Goal: Information Seeking & Learning: Learn about a topic

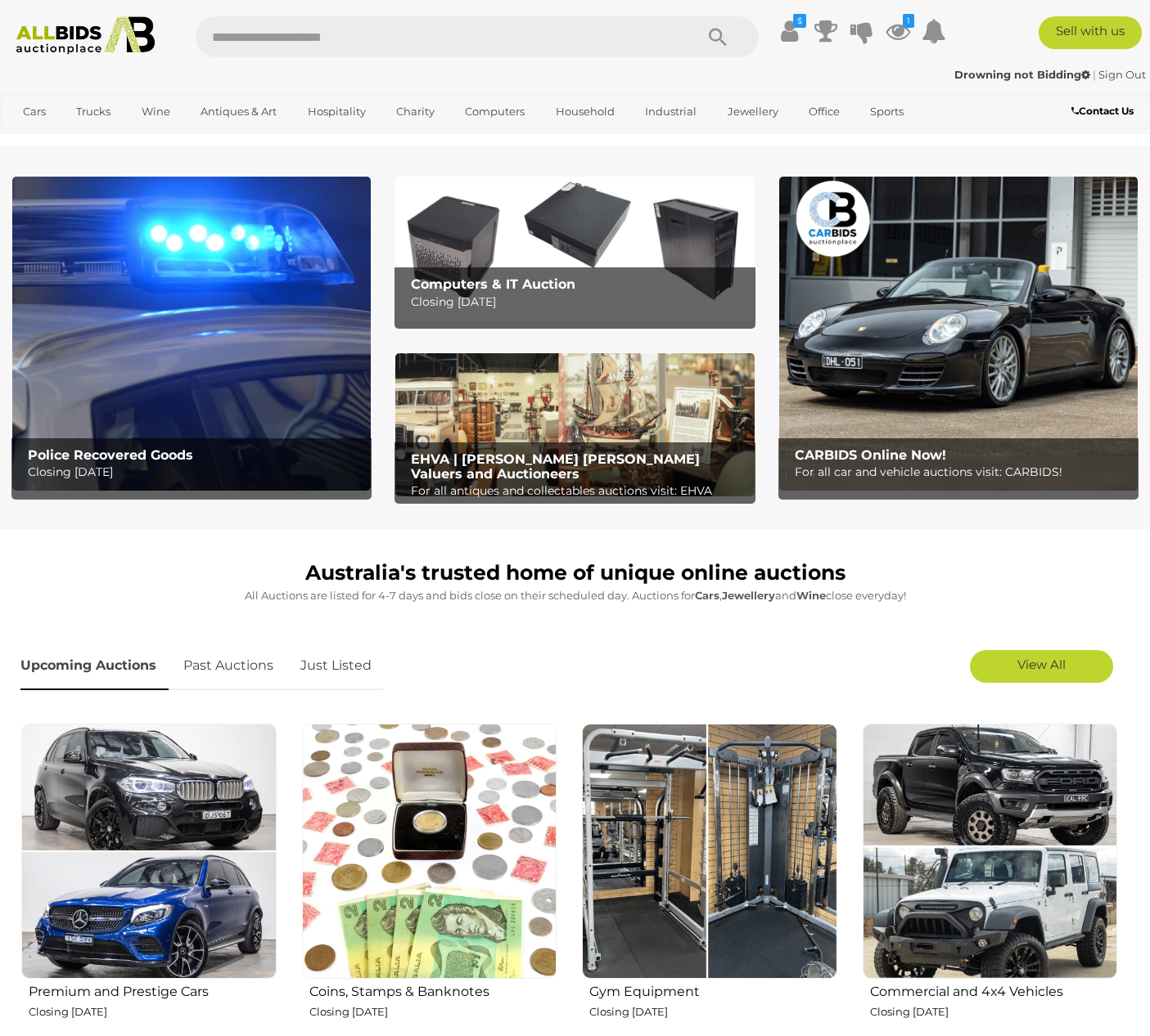
drag, startPoint x: 305, startPoint y: 35, endPoint x: 286, endPoint y: 21, distance: 23.6
click at [307, 33] on input "text" at bounding box center [436, 36] width 482 height 41
type input "****"
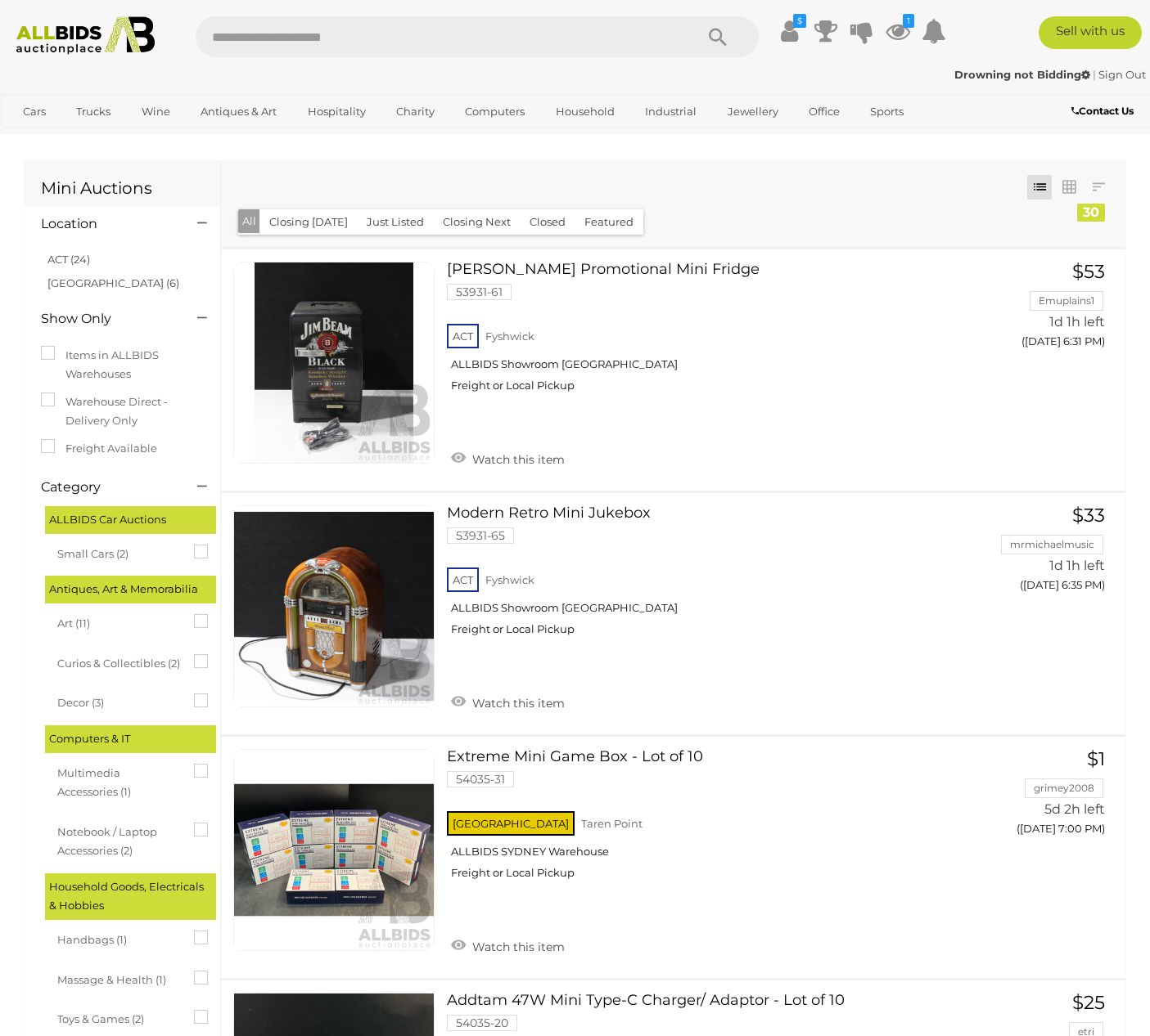
click at [95, 547] on span "Small Cars (2)" at bounding box center [119, 553] width 122 height 23
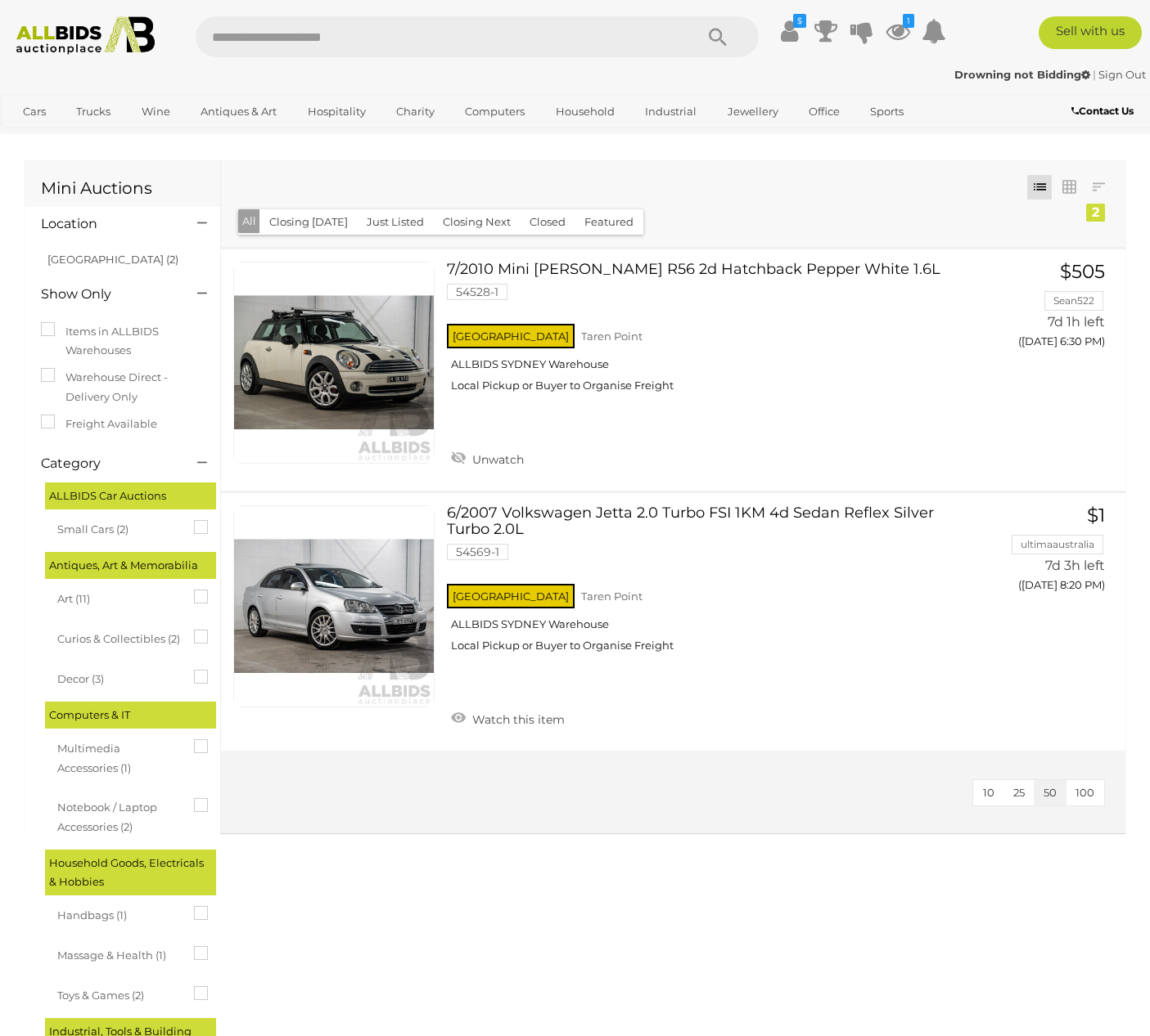
click at [409, 37] on input "text" at bounding box center [436, 36] width 482 height 41
type input "*****"
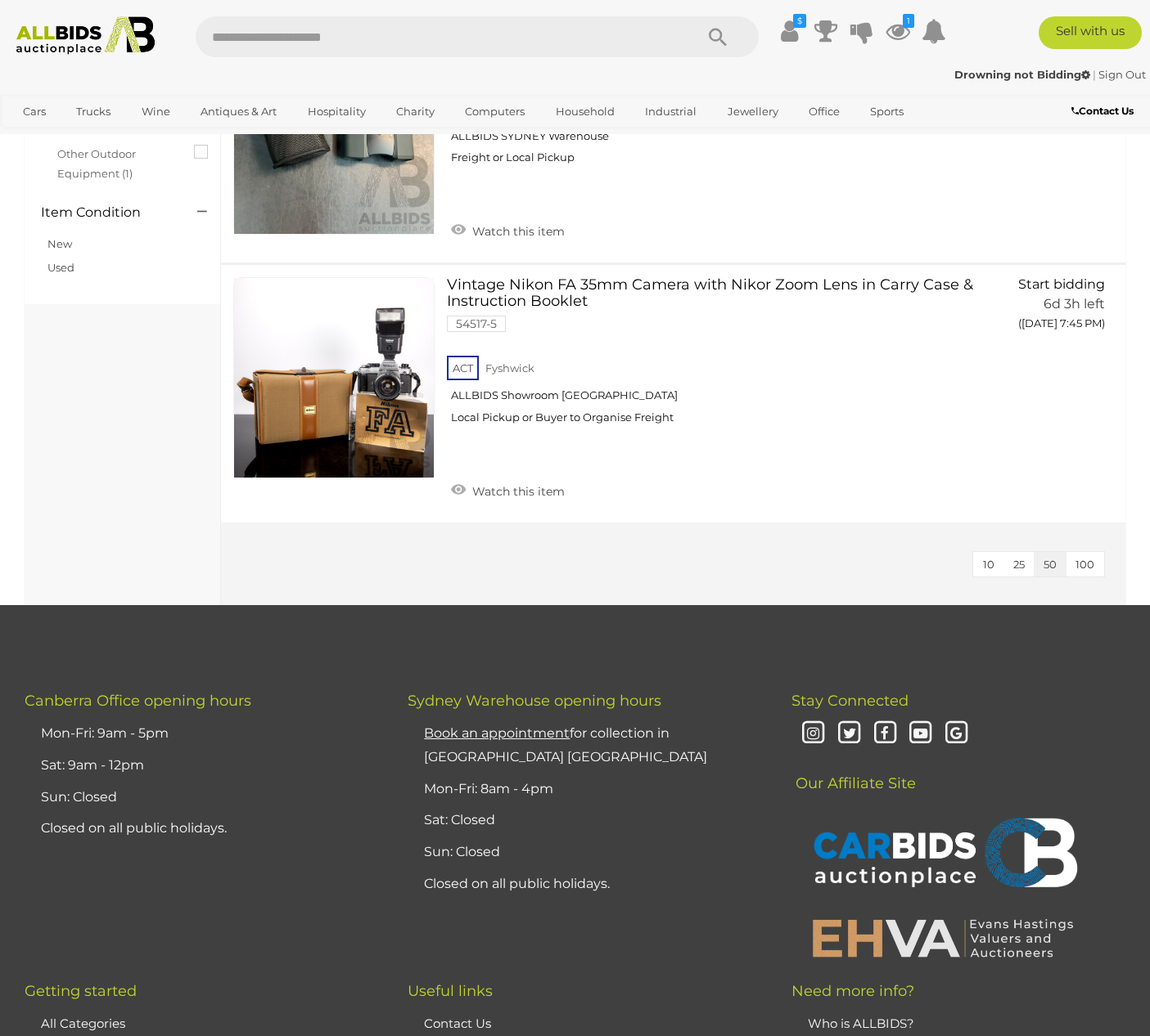
scroll to position [507, 0]
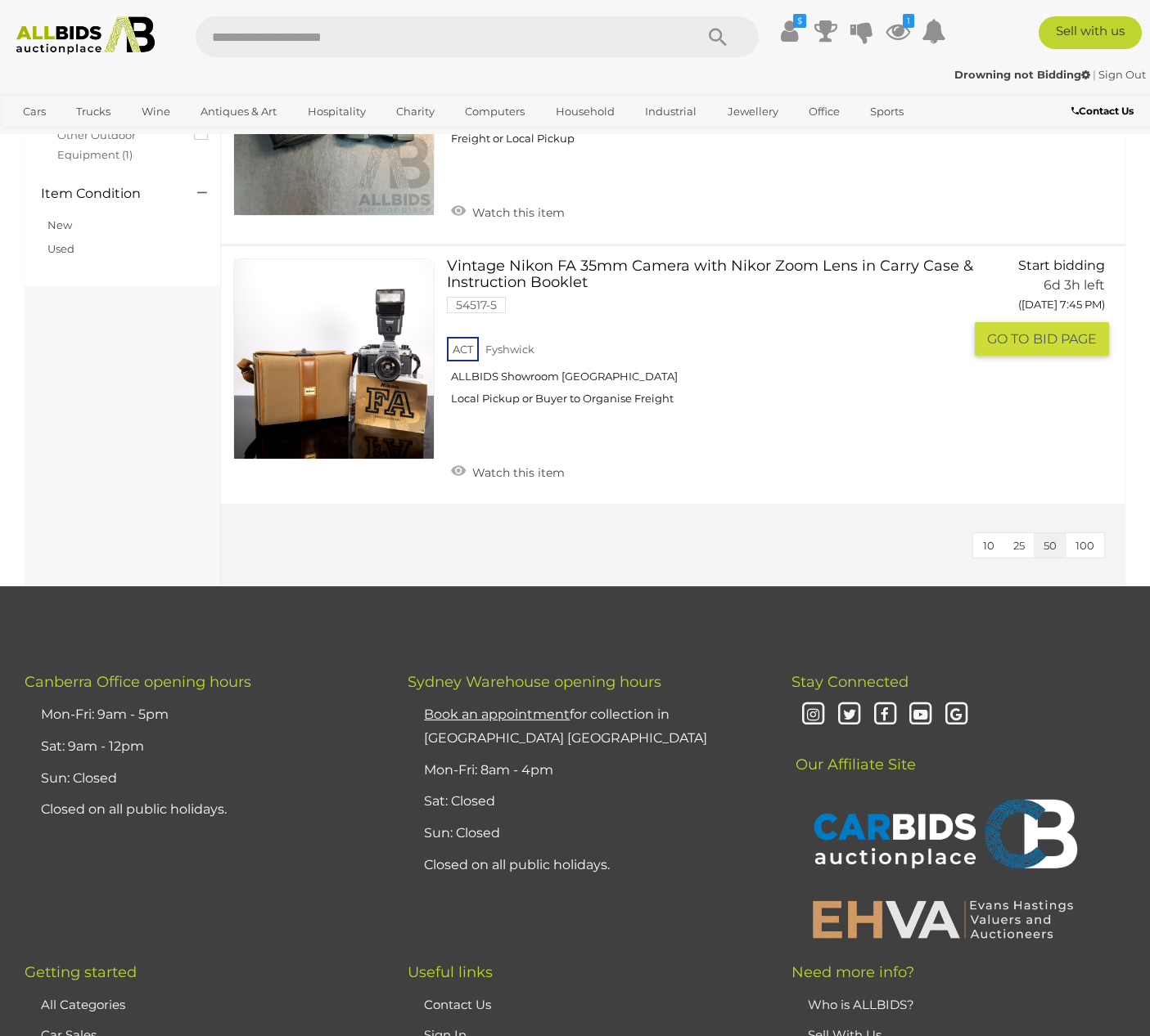
click at [845, 263] on link "Vintage Nikon FA 35mm Camera with Nikor Zoom Lens in Carry Case & Instruction B…" at bounding box center [710, 338] width 503 height 160
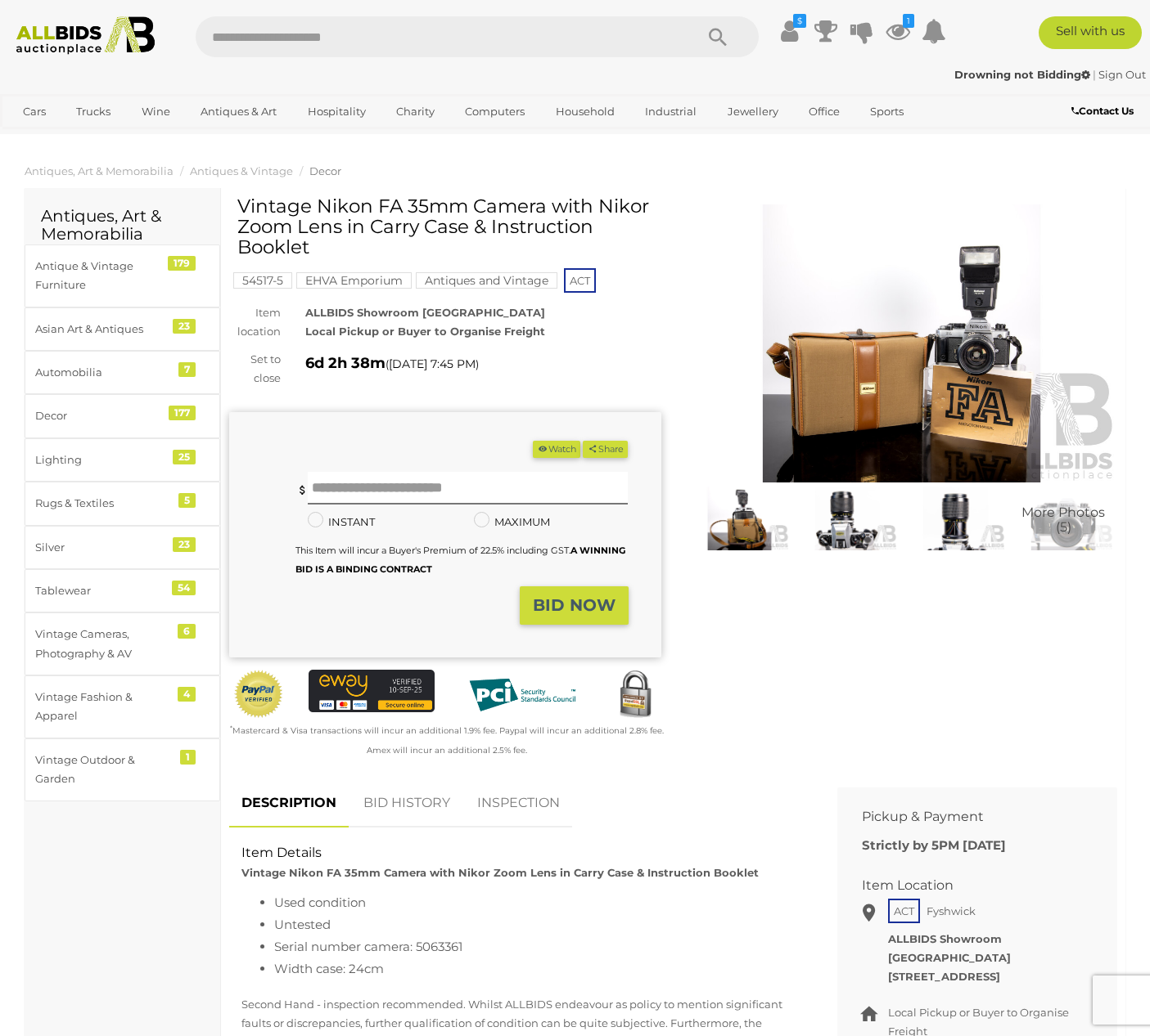
click at [849, 401] on img at bounding box center [902, 344] width 432 height 279
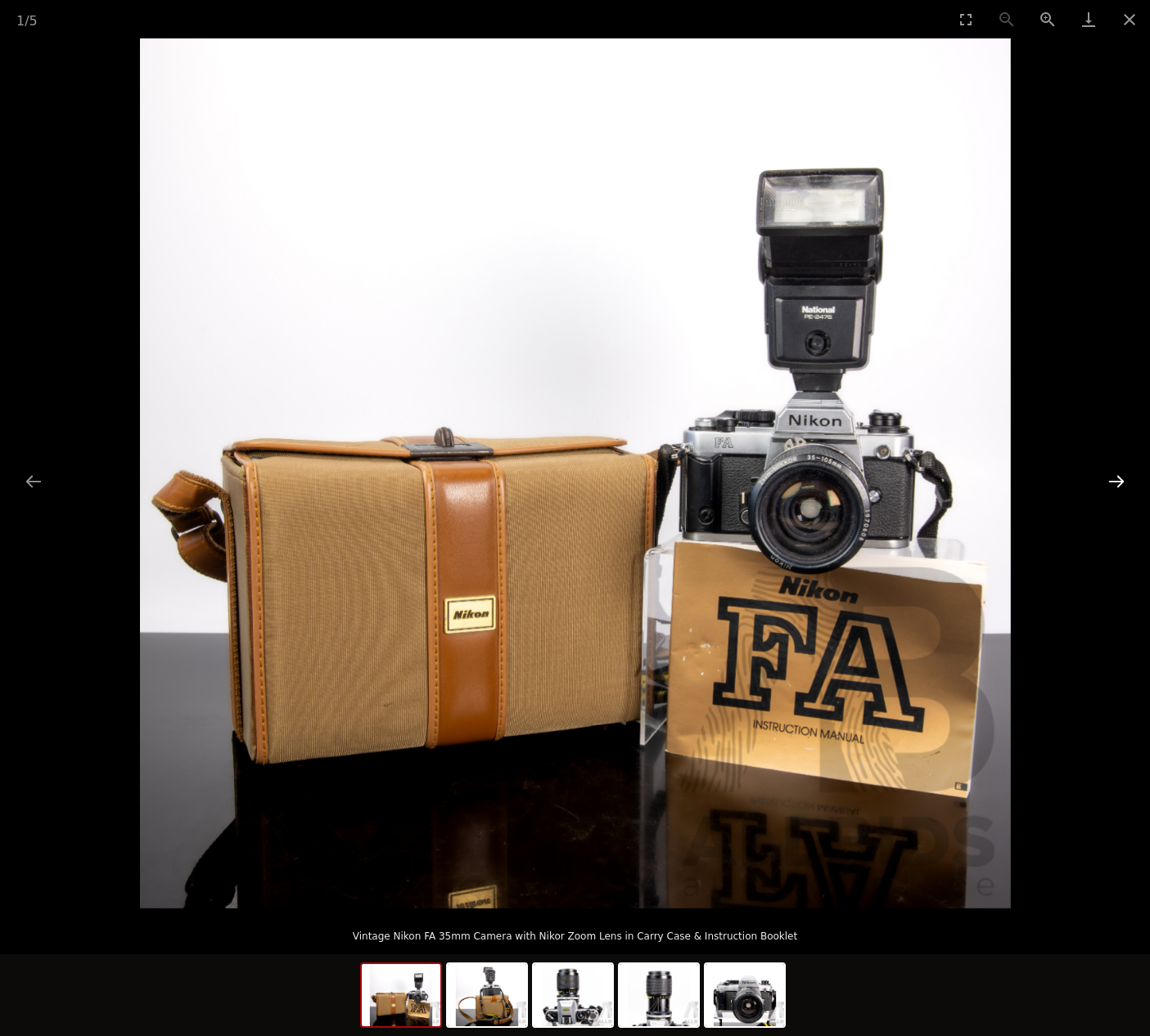
click at [1112, 484] on button "Next slide" at bounding box center [1116, 482] width 35 height 32
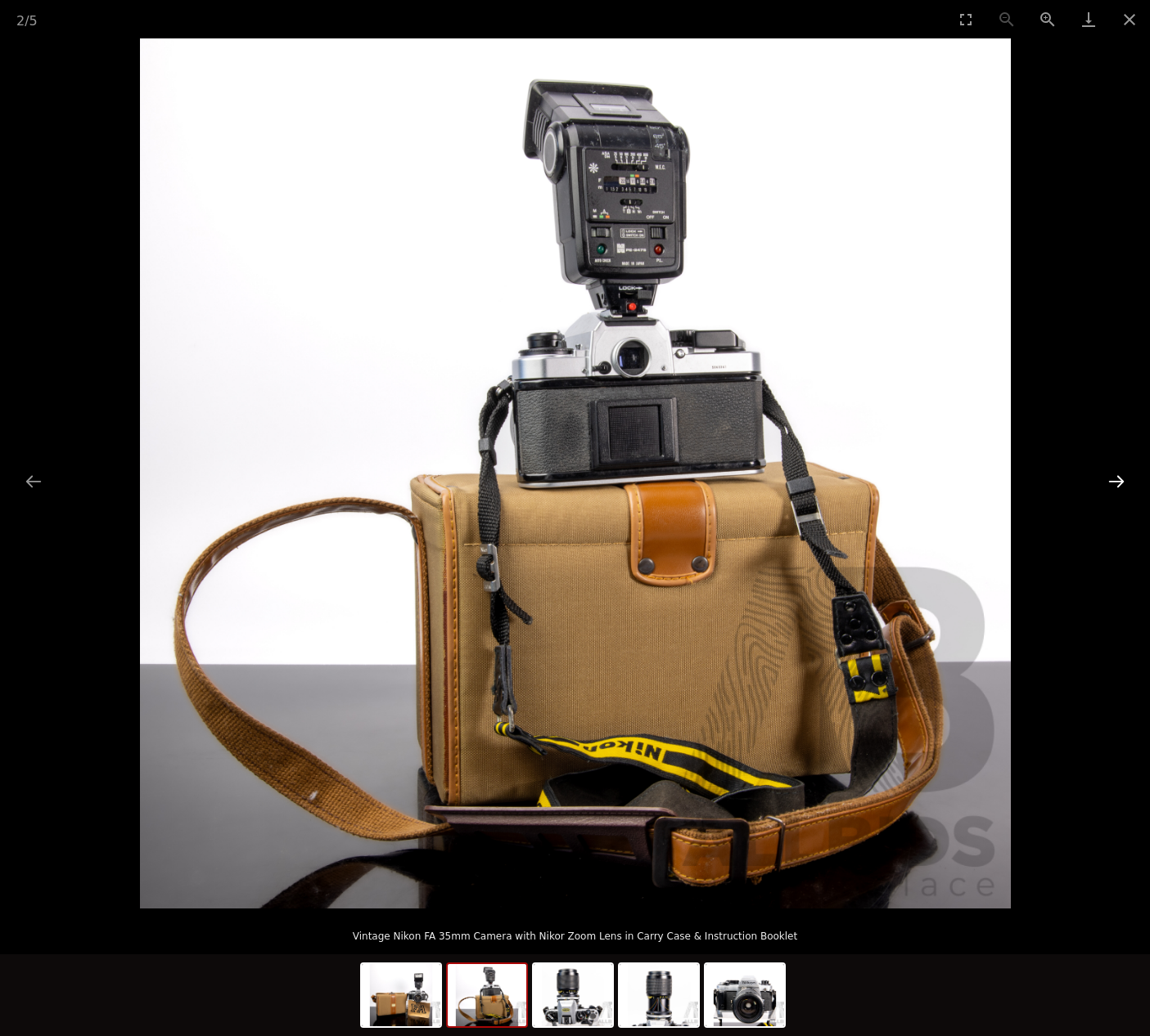
click at [1110, 483] on button "Next slide" at bounding box center [1116, 482] width 35 height 32
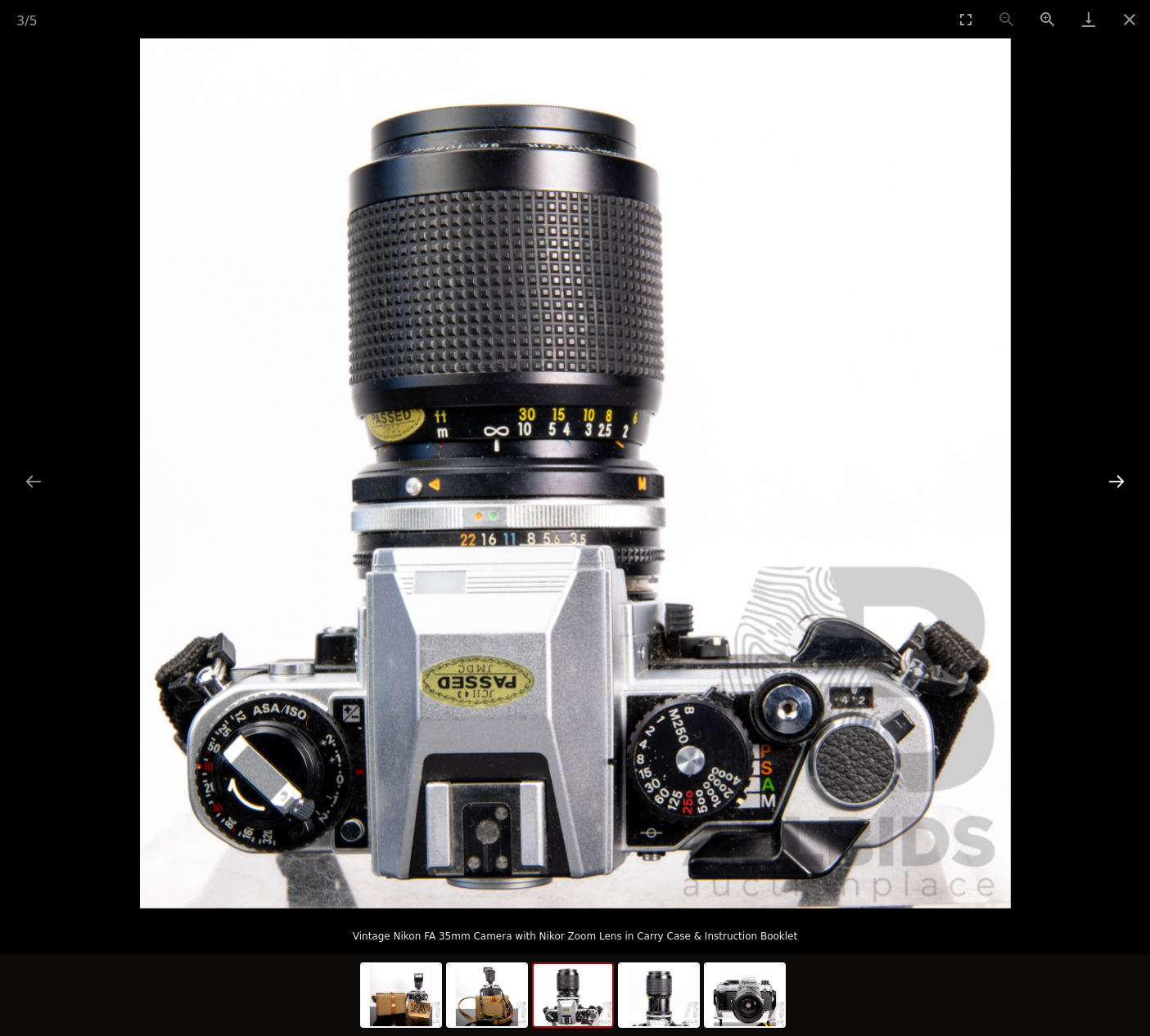
click at [1107, 483] on button "Next slide" at bounding box center [1116, 482] width 35 height 32
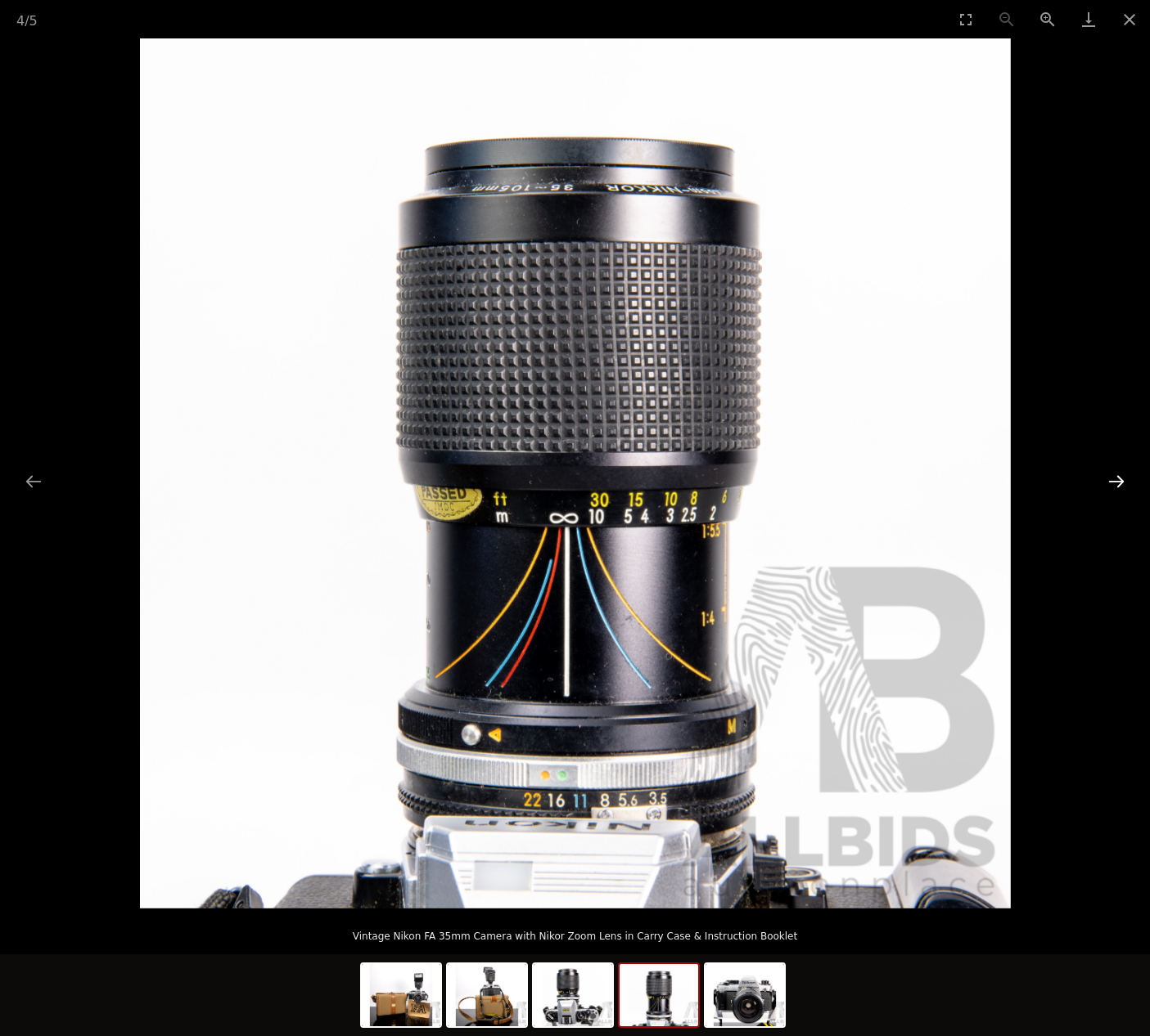
click at [1107, 483] on button "Next slide" at bounding box center [1116, 482] width 35 height 32
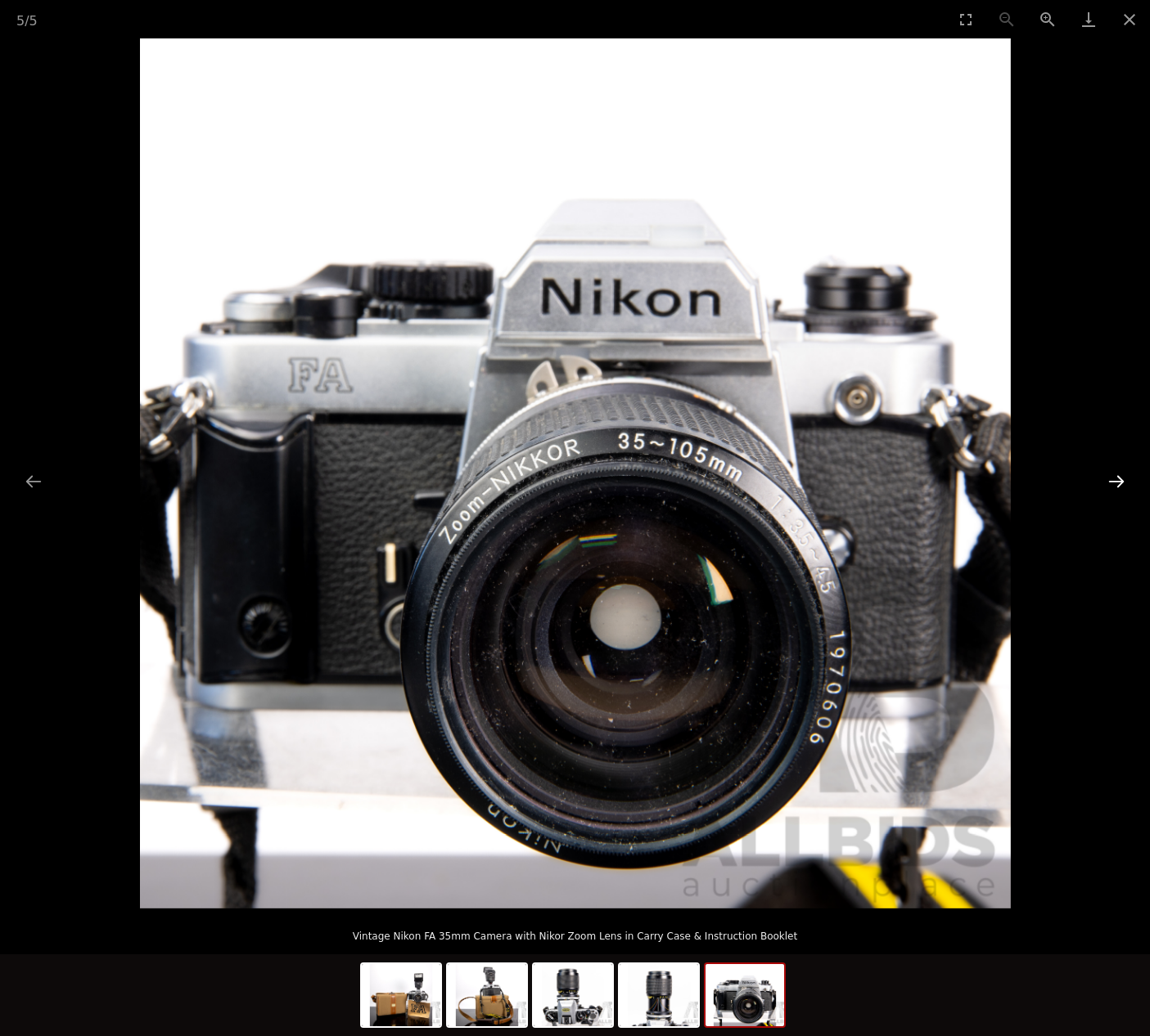
click at [1105, 483] on button "Next slide" at bounding box center [1116, 482] width 35 height 32
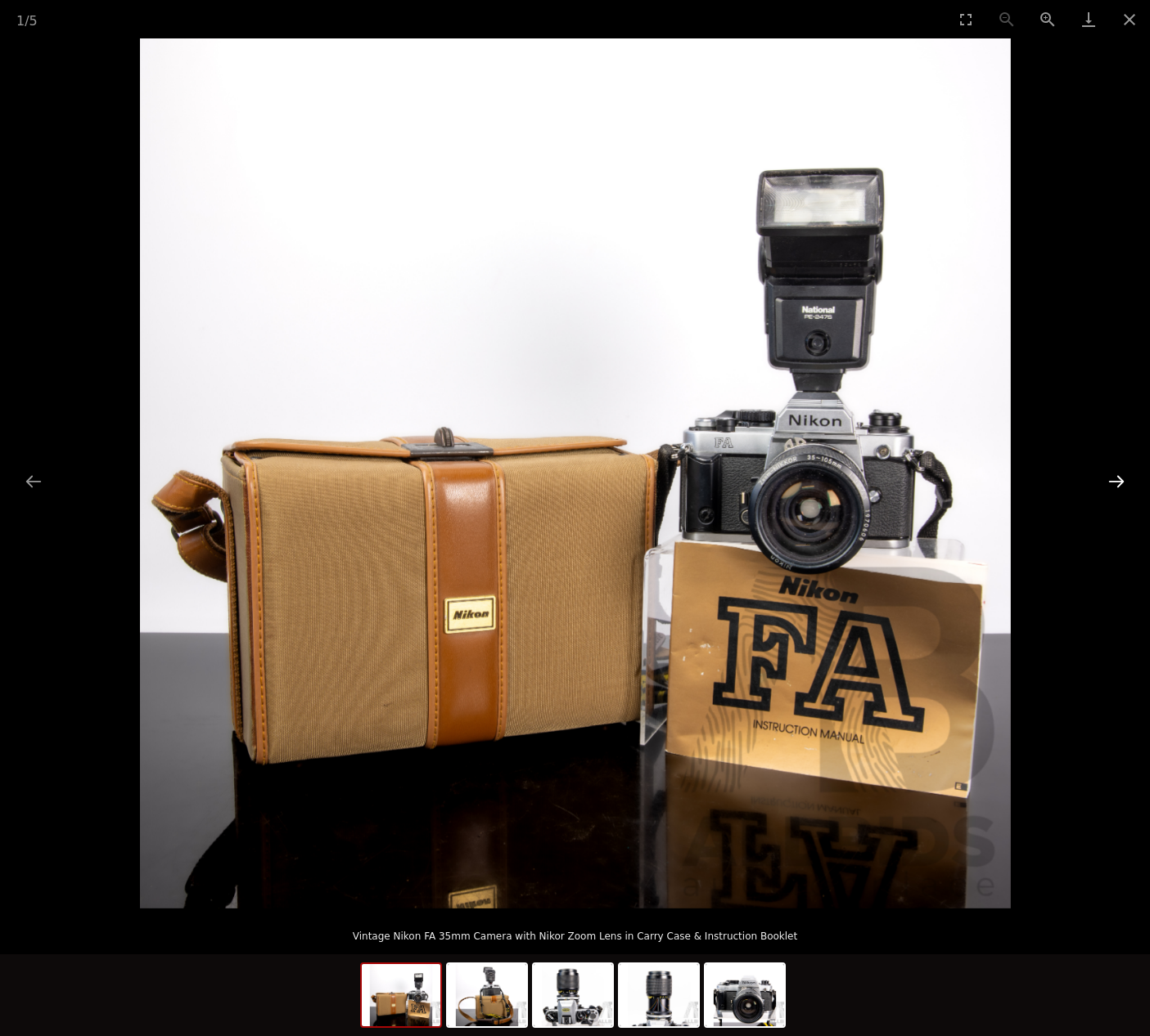
click at [1105, 481] on button "Next slide" at bounding box center [1116, 482] width 35 height 32
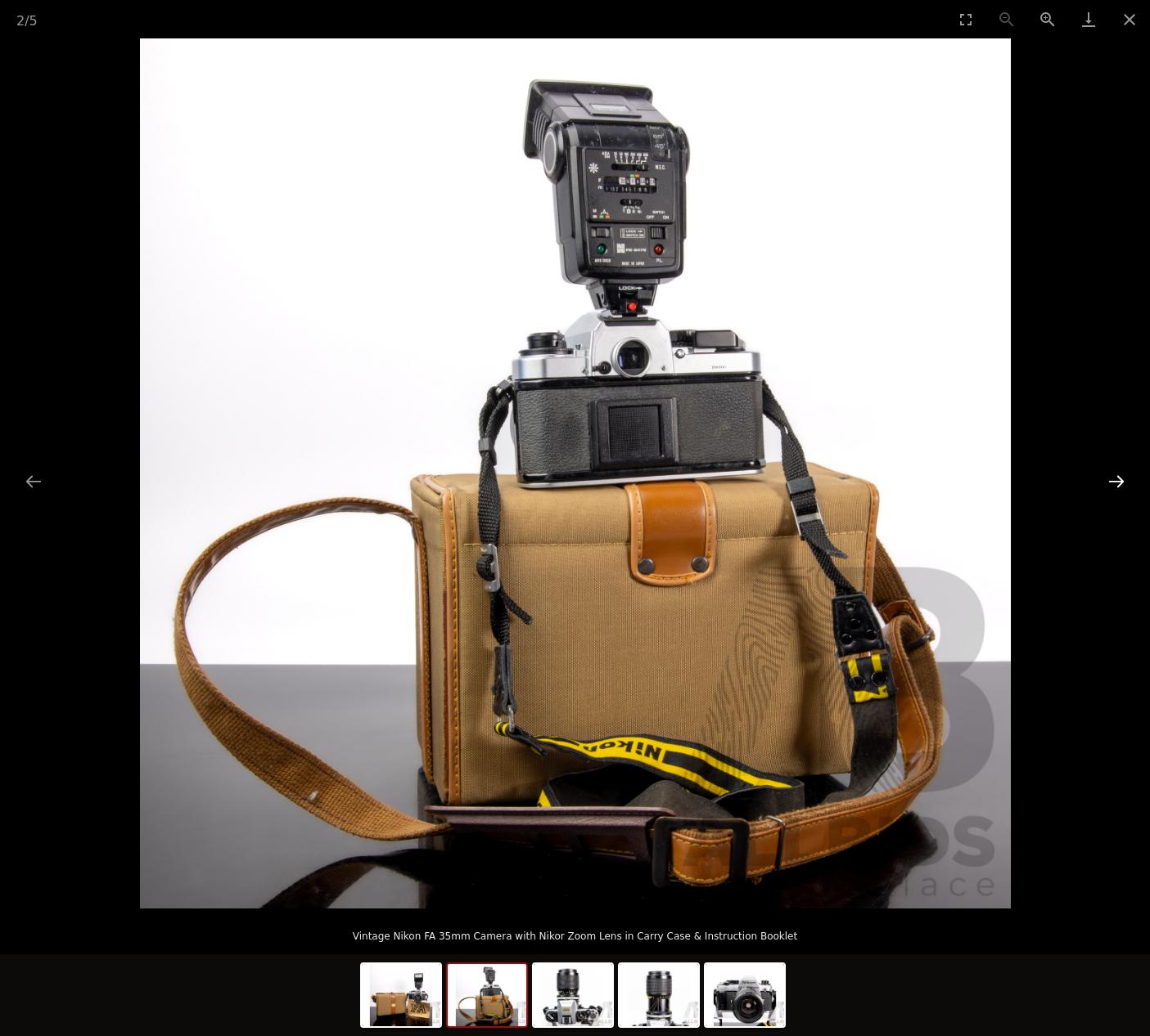
click at [1105, 479] on button "Next slide" at bounding box center [1116, 482] width 35 height 32
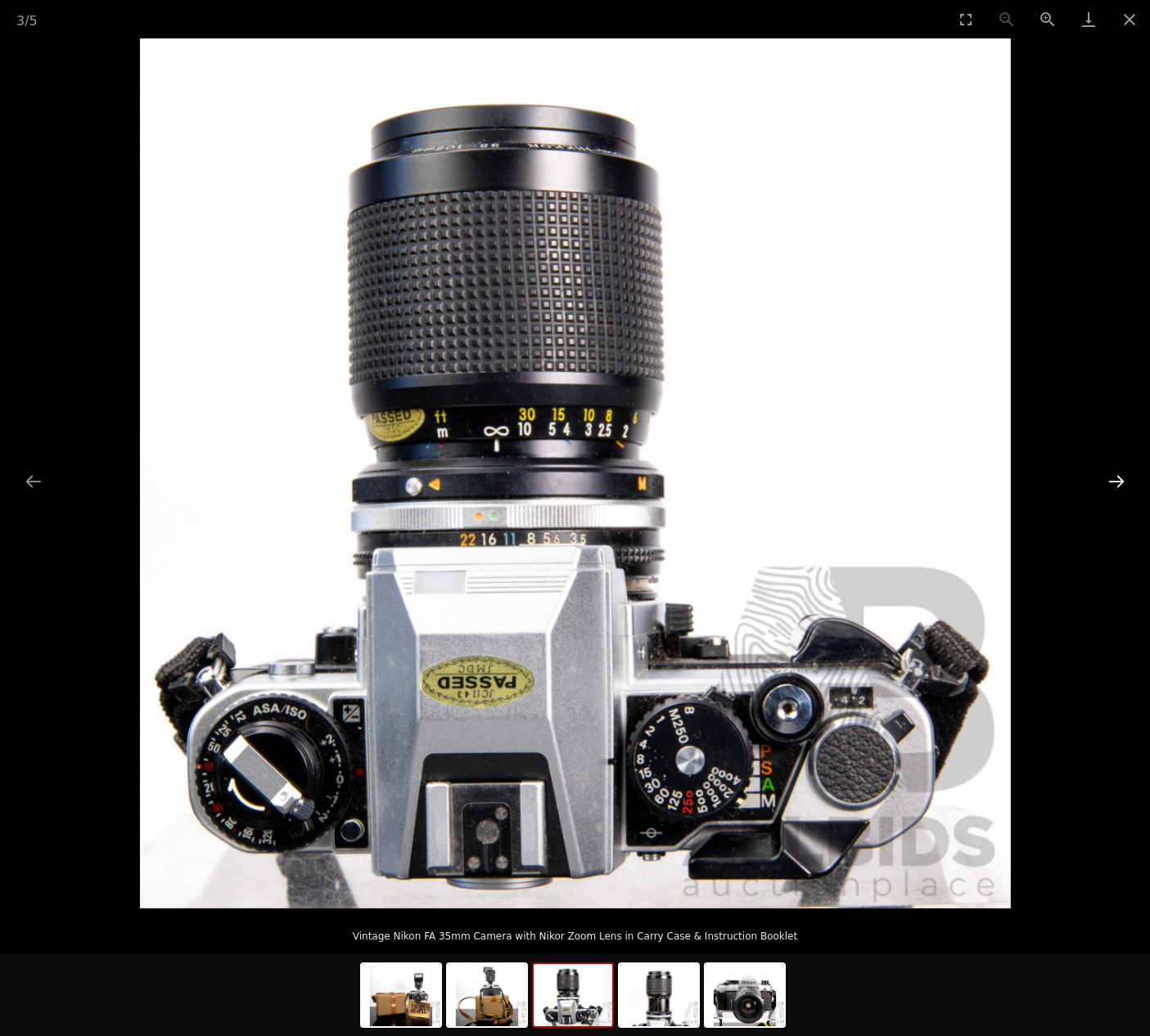
click at [1102, 479] on button "Next slide" at bounding box center [1116, 482] width 35 height 32
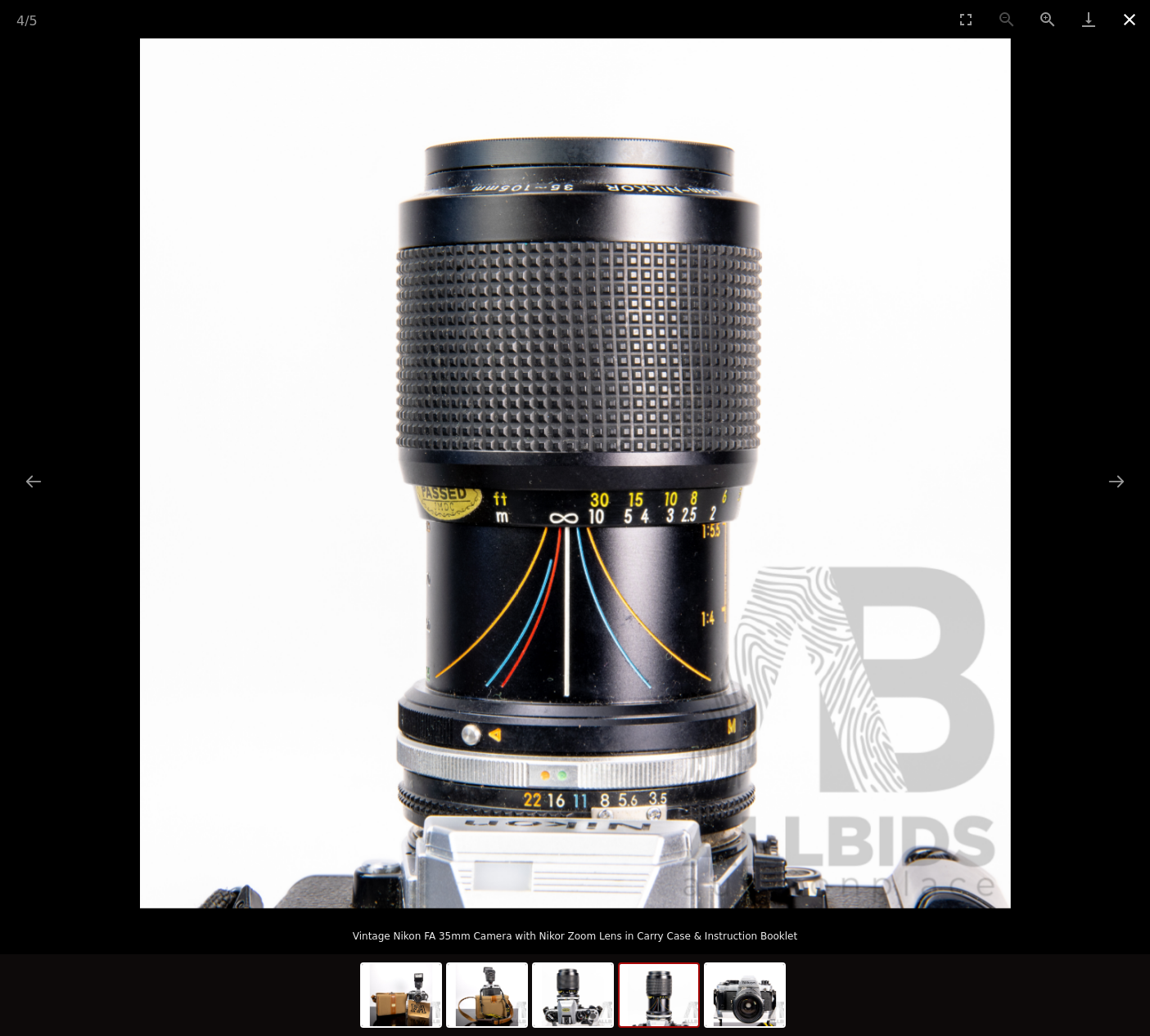
click at [1130, 20] on button "Close gallery" at bounding box center [1130, 19] width 41 height 38
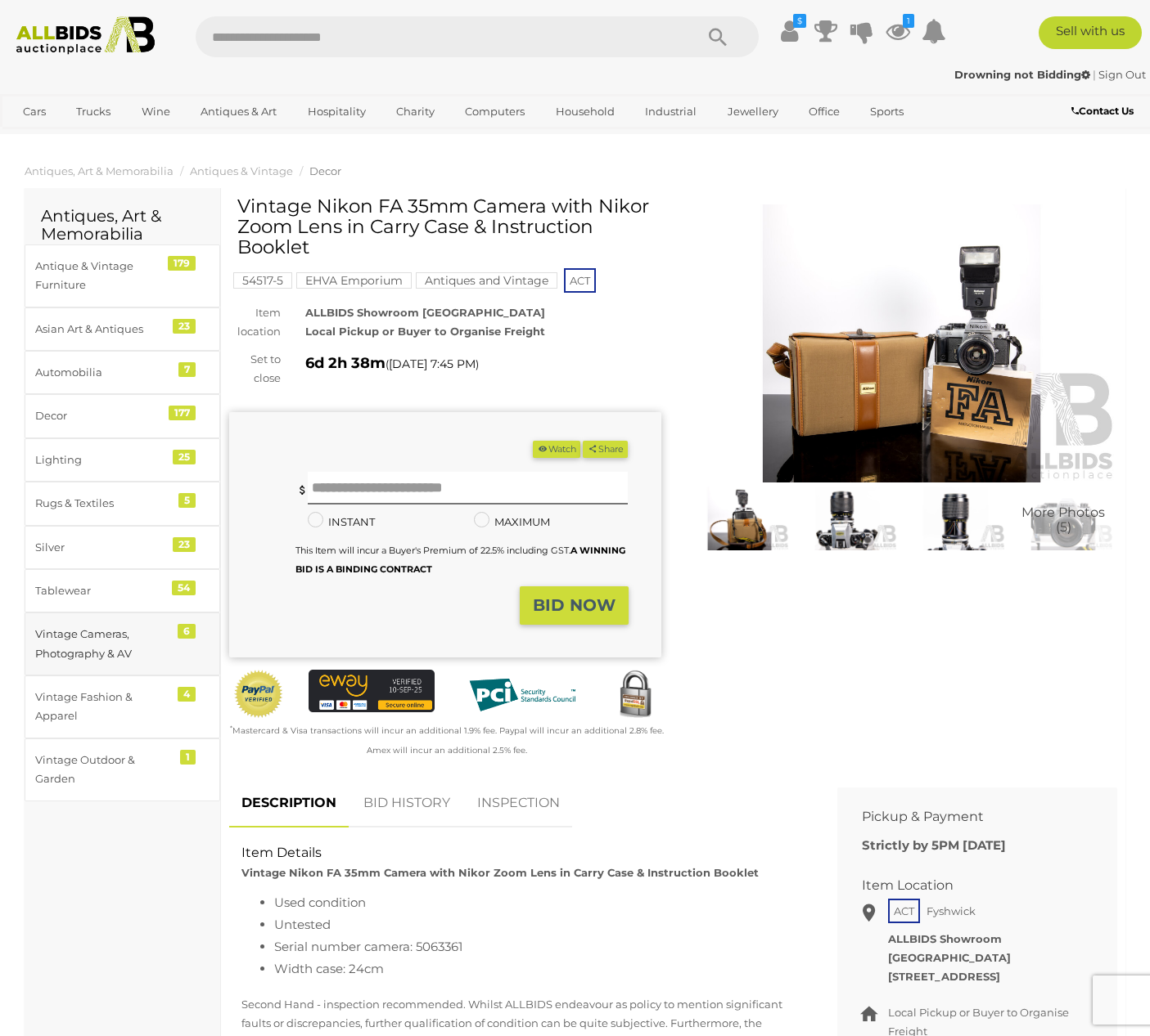
click at [98, 653] on div "Vintage Cameras, Photography & AV" at bounding box center [103, 644] width 135 height 38
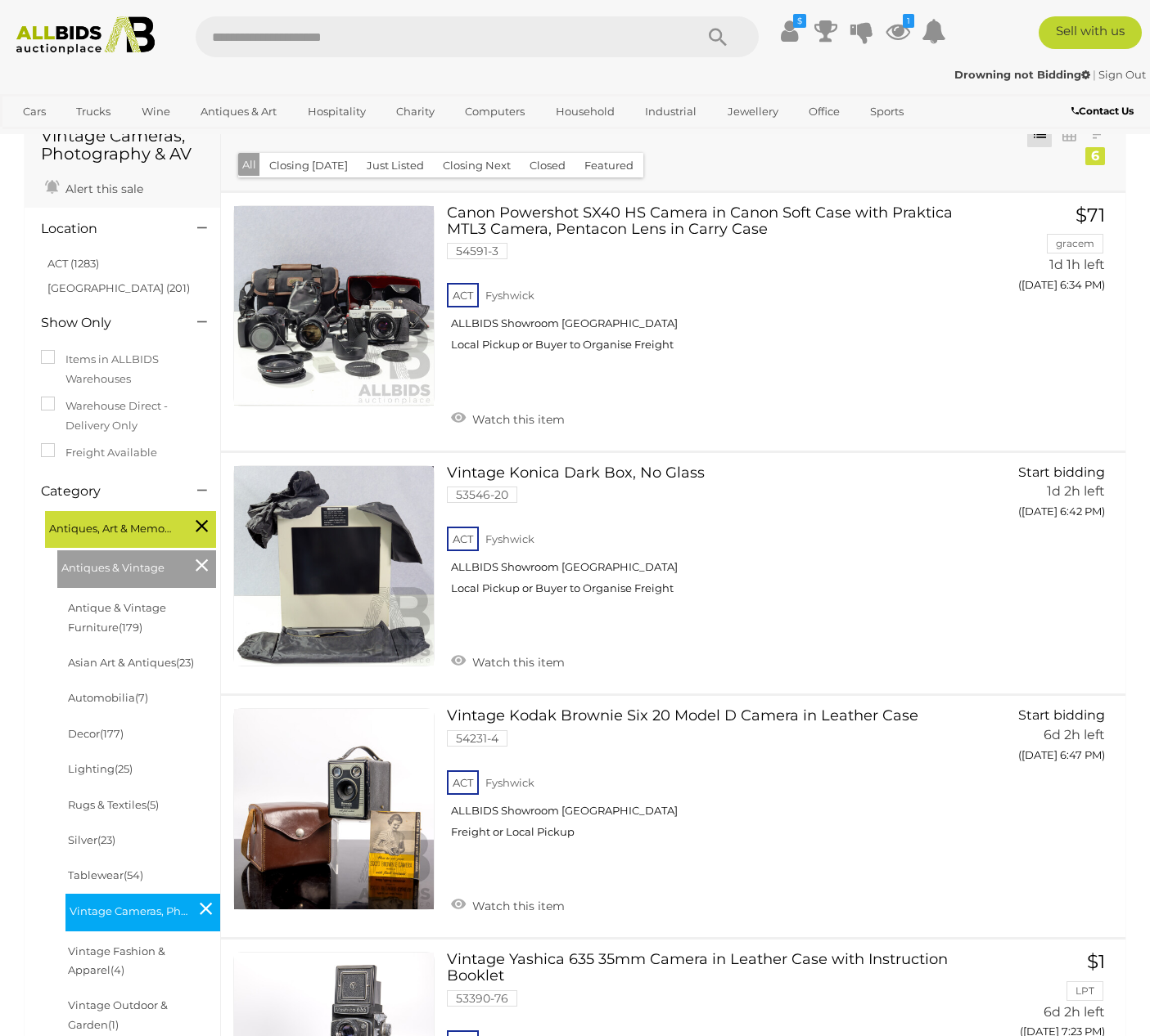
scroll to position [41, 0]
